Goal: Navigation & Orientation: Find specific page/section

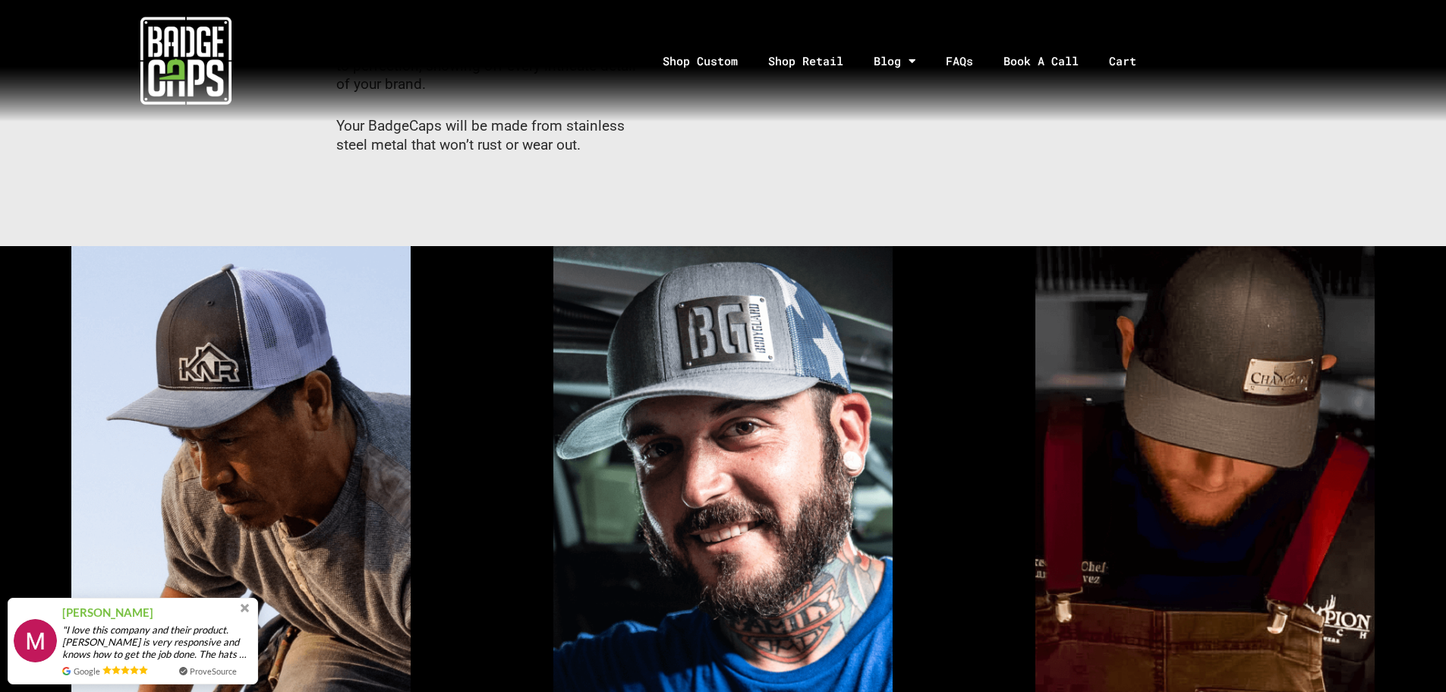
scroll to position [683, 0]
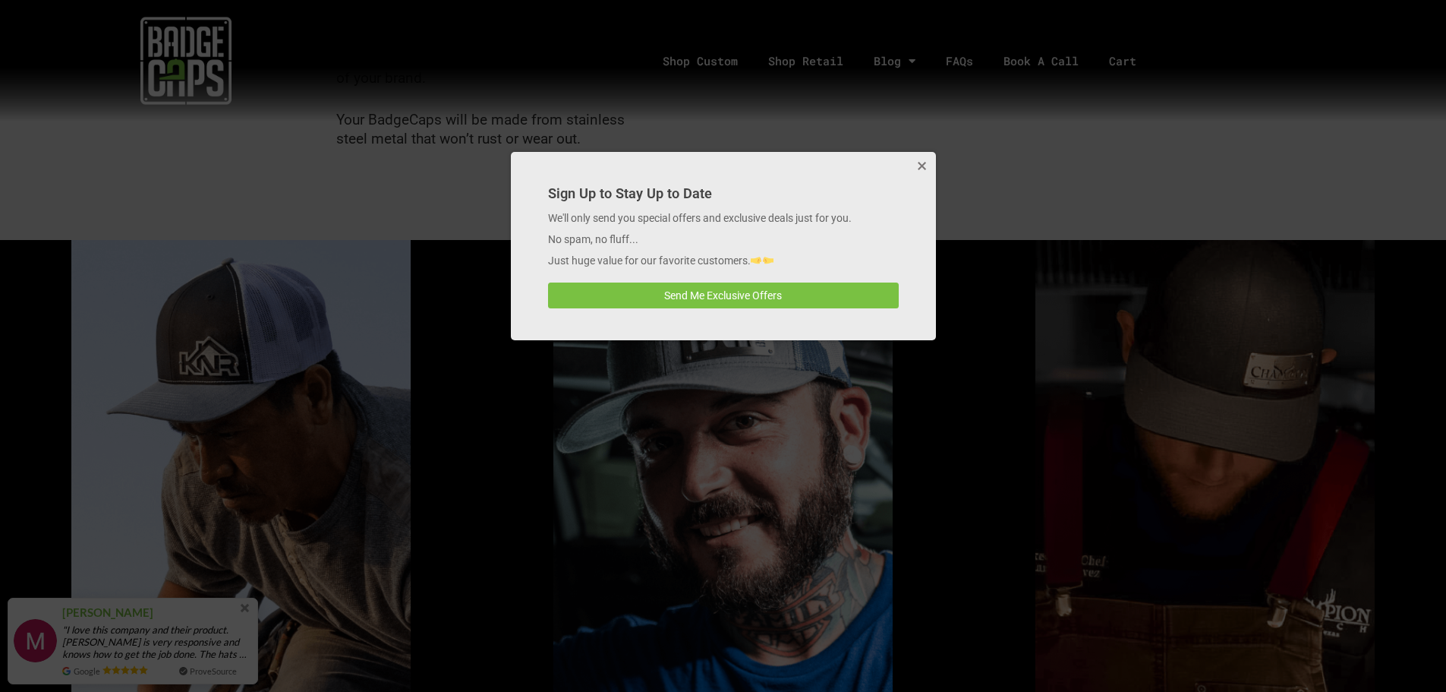
click at [919, 161] on button "Close" at bounding box center [921, 167] width 30 height 30
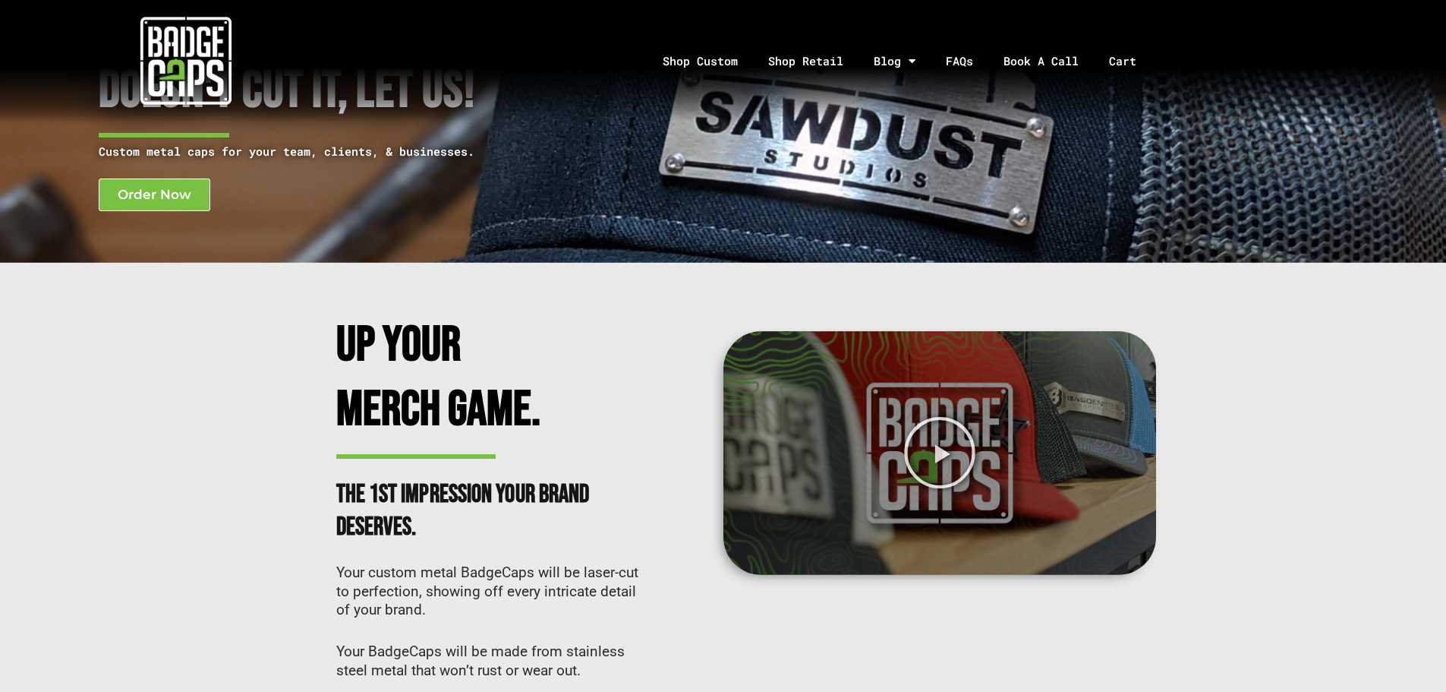
scroll to position [0, 0]
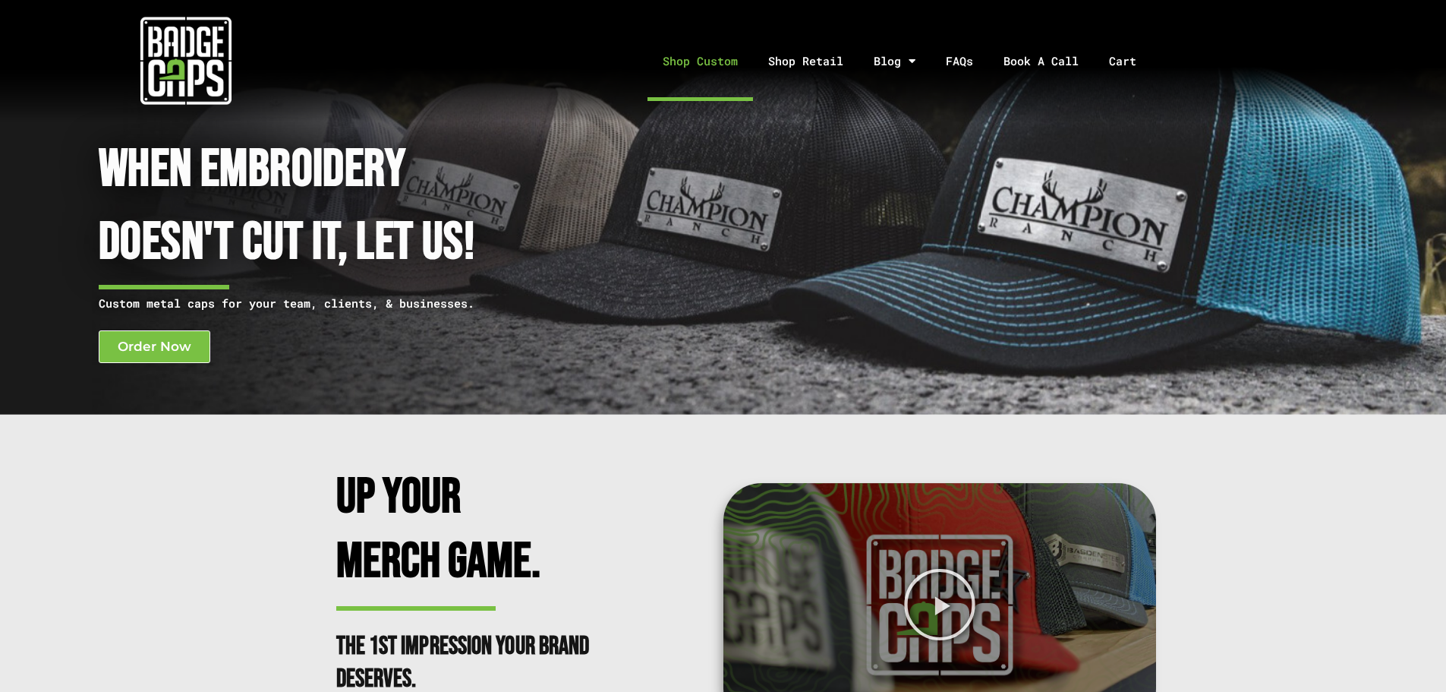
click at [703, 57] on link "Shop Custom" at bounding box center [701, 61] width 106 height 80
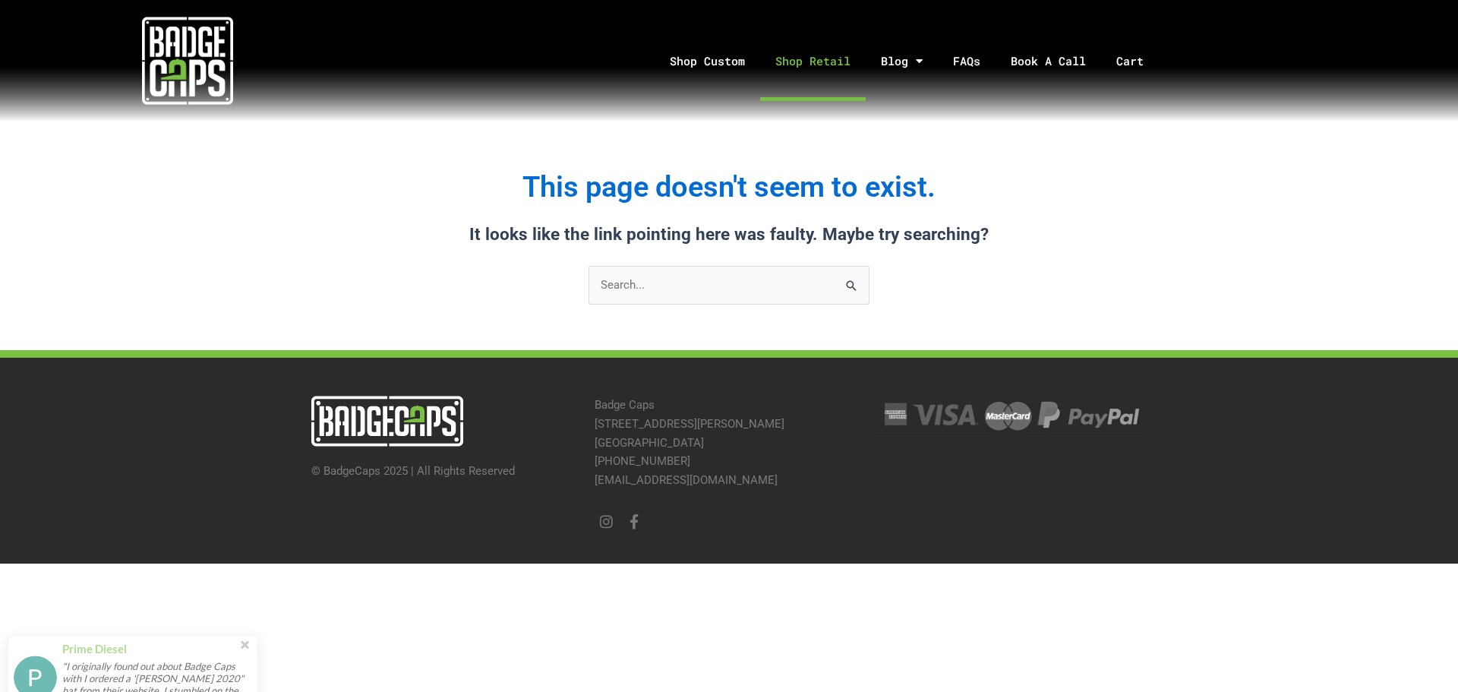
click at [810, 65] on link "Shop Retail" at bounding box center [813, 61] width 106 height 80
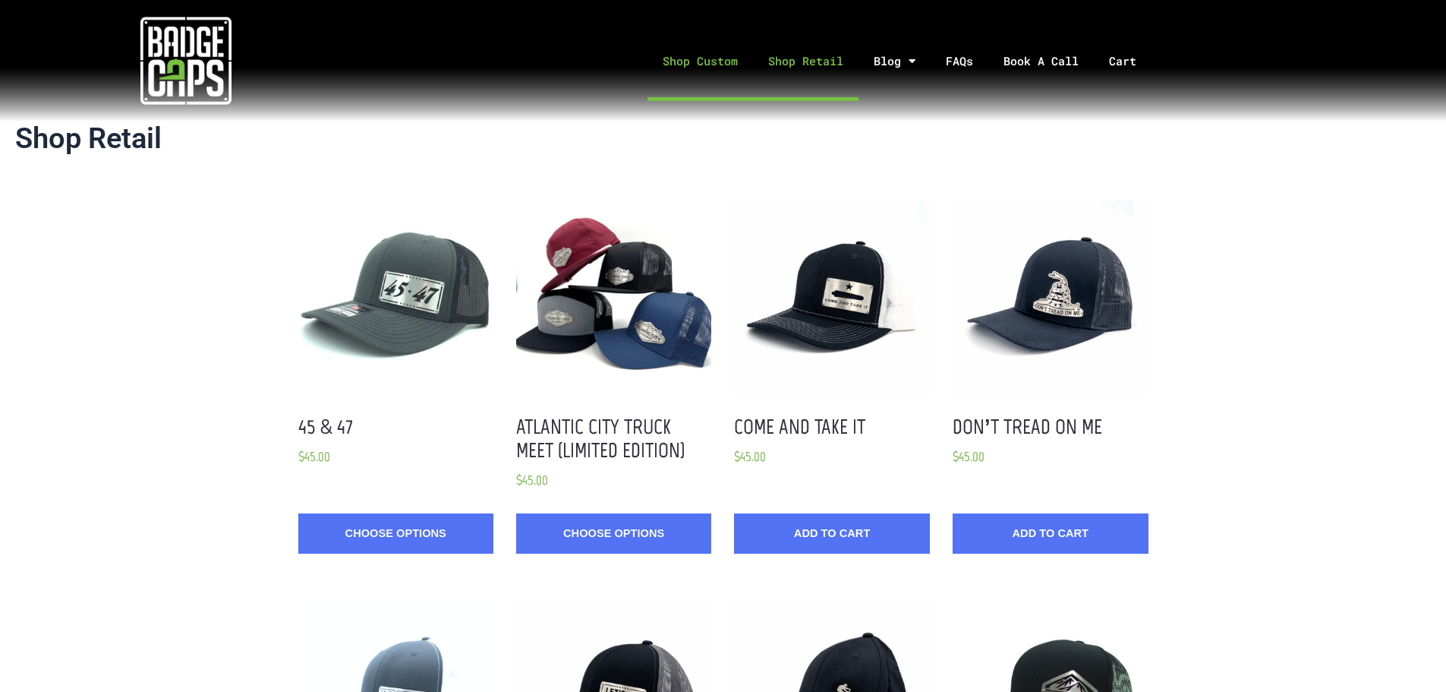
click at [693, 59] on link "Shop Custom" at bounding box center [701, 61] width 106 height 80
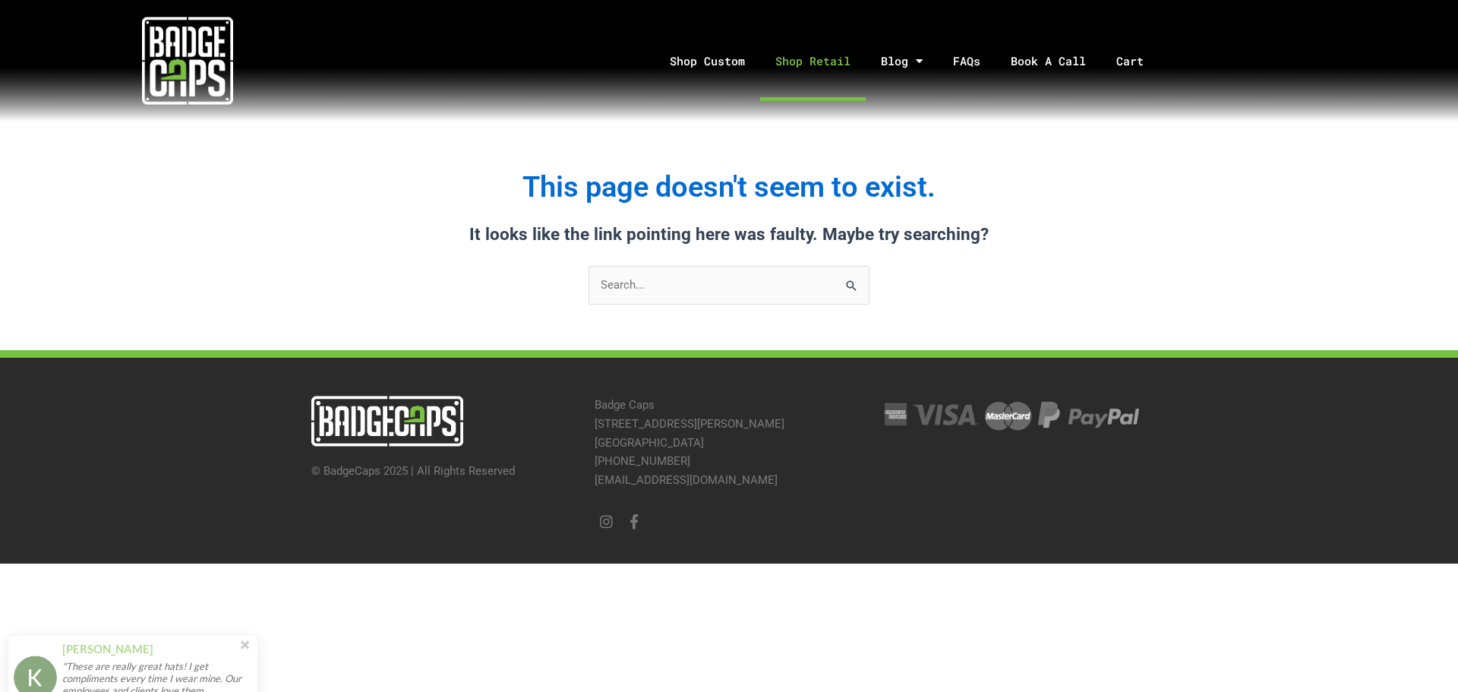
click at [812, 60] on link "Shop Retail" at bounding box center [813, 61] width 106 height 80
